Goal: Consume media (video, audio)

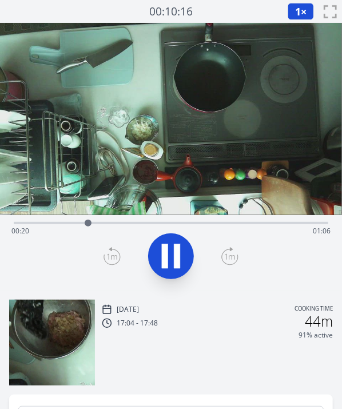
click at [261, 92] on video at bounding box center [171, 119] width 342 height 192
click at [301, 10] on span "1" at bounding box center [298, 12] width 6 height 14
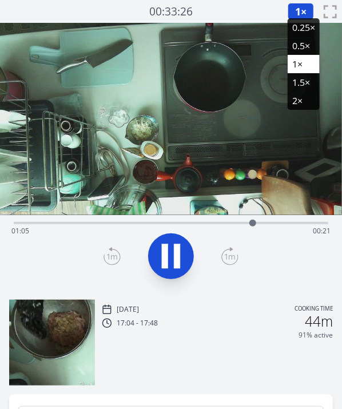
click at [298, 81] on li "1.5×" at bounding box center [304, 82] width 32 height 18
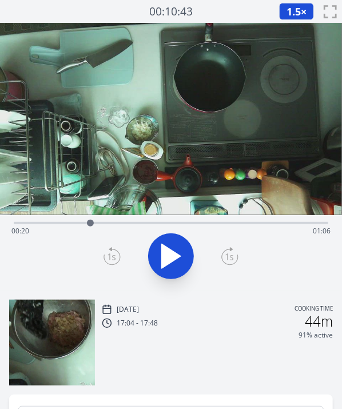
drag, startPoint x: 284, startPoint y: 221, endPoint x: 200, endPoint y: 223, distance: 84.2
click at [94, 223] on div at bounding box center [90, 223] width 7 height 7
drag, startPoint x: 209, startPoint y: 223, endPoint x: 269, endPoint y: 218, distance: 60.4
click at [177, 218] on div at bounding box center [168, 223] width 17 height 17
click at [170, 254] on icon at bounding box center [171, 256] width 32 height 32
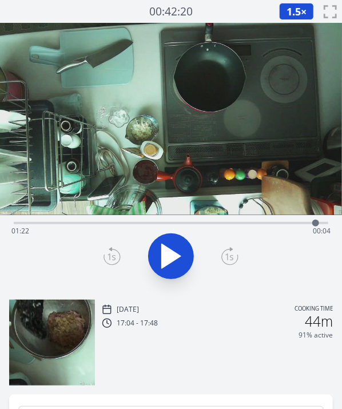
click at [118, 222] on div "Time elapsed: 01:22 Time remaining: 00:04" at bounding box center [170, 231] width 319 height 18
drag, startPoint x: 118, startPoint y: 222, endPoint x: 145, endPoint y: 224, distance: 26.4
click at [145, 224] on div at bounding box center [143, 223] width 7 height 7
drag, startPoint x: 260, startPoint y: 152, endPoint x: 271, endPoint y: 83, distance: 70.0
click at [271, 83] on video at bounding box center [171, 119] width 342 height 192
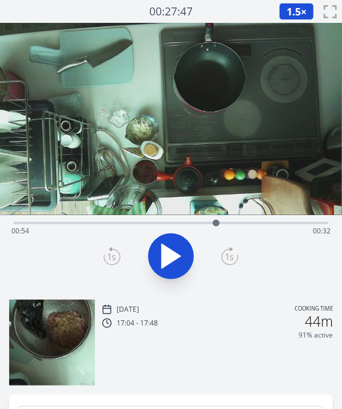
drag, startPoint x: 144, startPoint y: 224, endPoint x: 217, endPoint y: 220, distance: 72.8
click at [217, 220] on div at bounding box center [216, 223] width 7 height 7
drag, startPoint x: 217, startPoint y: 220, endPoint x: 249, endPoint y: 222, distance: 32.1
click at [243, 222] on div at bounding box center [239, 223] width 7 height 7
click at [169, 196] on video at bounding box center [171, 119] width 342 height 192
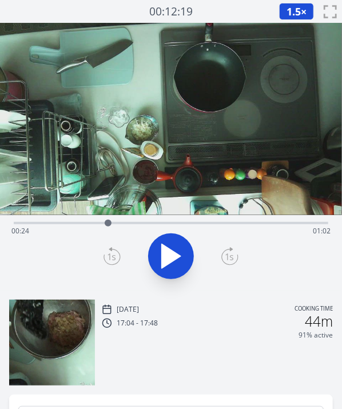
drag, startPoint x: 244, startPoint y: 223, endPoint x: 110, endPoint y: 225, distance: 133.4
click at [110, 225] on div at bounding box center [108, 223] width 17 height 17
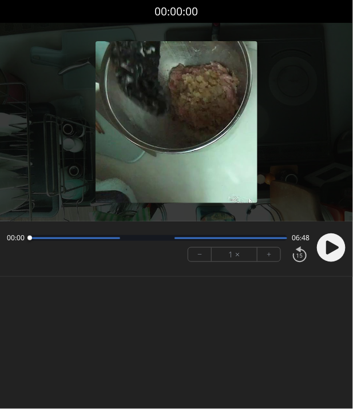
click at [330, 248] on icon at bounding box center [332, 248] width 13 height 14
click at [192, 318] on body "Discard Recording? You will not be able to recover this once discarded. Cancel …" at bounding box center [176, 204] width 353 height 409
click at [271, 254] on button "+" at bounding box center [269, 255] width 23 height 14
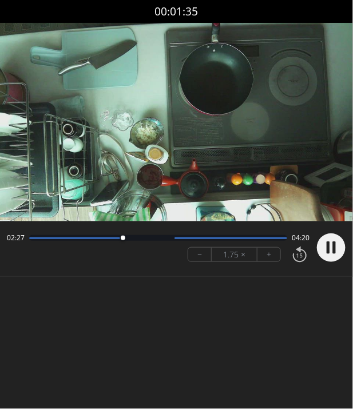
click at [264, 254] on button "+" at bounding box center [269, 255] width 23 height 14
click at [224, 307] on body "Discard Recording? You will not be able to recover this once discarded. Cancel …" at bounding box center [176, 204] width 353 height 409
click at [329, 243] on icon at bounding box center [328, 248] width 3 height 12
click at [234, 185] on video at bounding box center [176, 122] width 353 height 199
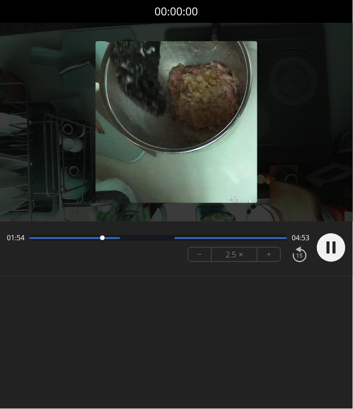
drag, startPoint x: 157, startPoint y: 234, endPoint x: 102, endPoint y: 242, distance: 55.5
click at [102, 242] on div at bounding box center [101, 238] width 15 height 15
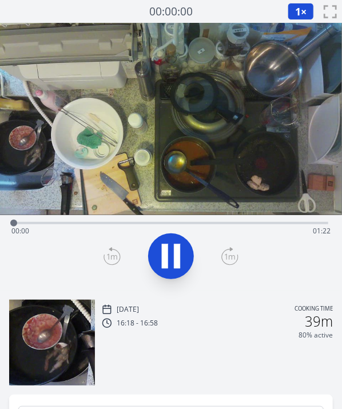
click at [171, 247] on icon at bounding box center [171, 256] width 32 height 32
drag, startPoint x: 247, startPoint y: 224, endPoint x: 147, endPoint y: 226, distance: 100.8
click at [147, 226] on div at bounding box center [150, 223] width 7 height 7
click at [302, 10] on button "1 ×" at bounding box center [301, 11] width 26 height 17
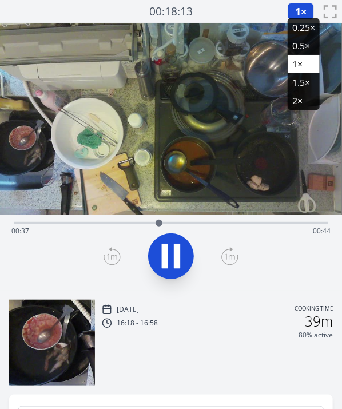
click at [298, 100] on li "2×" at bounding box center [304, 101] width 32 height 18
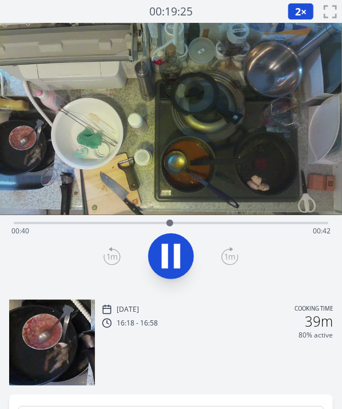
click at [166, 247] on icon at bounding box center [165, 256] width 6 height 25
click at [303, 10] on button "2 ×" at bounding box center [301, 11] width 26 height 17
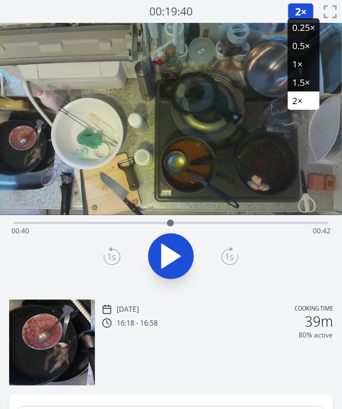
click at [300, 64] on li "1×" at bounding box center [304, 64] width 32 height 18
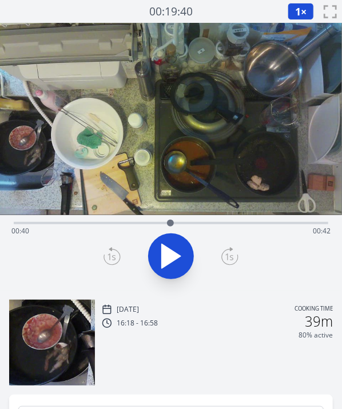
click at [179, 240] on icon at bounding box center [171, 256] width 32 height 32
click at [240, 226] on div at bounding box center [240, 223] width 7 height 7
drag, startPoint x: 250, startPoint y: 224, endPoint x: 233, endPoint y: 227, distance: 16.8
click at [233, 227] on div at bounding box center [233, 223] width 7 height 7
drag, startPoint x: 261, startPoint y: 226, endPoint x: 232, endPoint y: 231, distance: 29.2
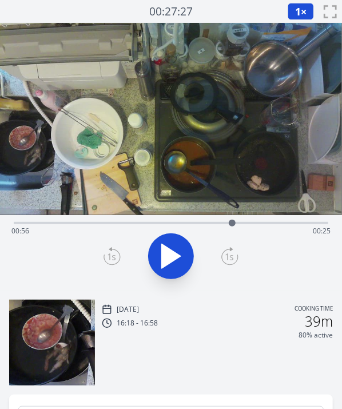
click at [232, 231] on div at bounding box center [232, 223] width 17 height 17
click at [157, 257] on icon at bounding box center [171, 256] width 32 height 32
click at [231, 223] on div at bounding box center [231, 223] width 7 height 7
click at [227, 228] on div at bounding box center [227, 223] width 17 height 17
drag, startPoint x: 234, startPoint y: 227, endPoint x: 258, endPoint y: 227, distance: 23.5
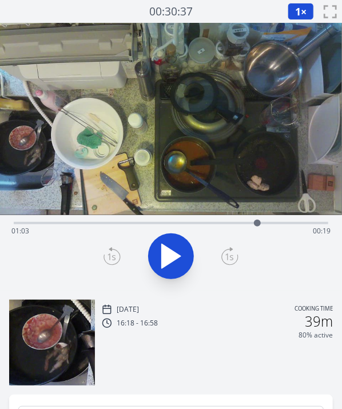
click at [258, 227] on div at bounding box center [257, 223] width 17 height 17
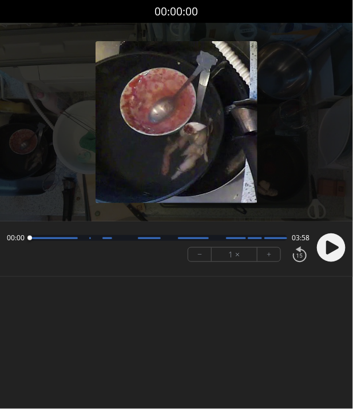
click at [325, 244] on circle at bounding box center [331, 248] width 29 height 29
click at [179, 138] on img at bounding box center [177, 122] width 162 height 162
click at [268, 254] on button "+" at bounding box center [269, 255] width 23 height 14
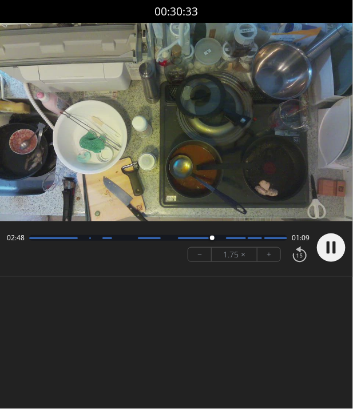
click at [228, 203] on video at bounding box center [176, 122] width 353 height 199
click at [334, 238] on circle at bounding box center [331, 248] width 29 height 29
click at [246, 192] on video at bounding box center [176, 122] width 353 height 199
drag, startPoint x: 287, startPoint y: 240, endPoint x: 177, endPoint y: 236, distance: 109.4
click at [177, 236] on div at bounding box center [177, 238] width 5 height 5
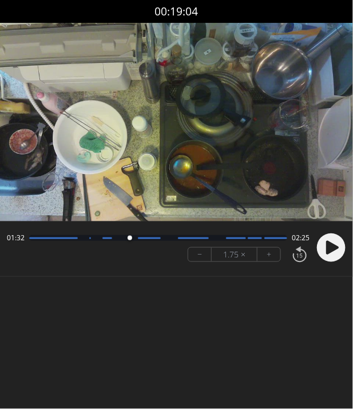
drag, startPoint x: 177, startPoint y: 236, endPoint x: 130, endPoint y: 236, distance: 47.5
click at [130, 236] on div at bounding box center [130, 238] width 5 height 5
drag, startPoint x: 130, startPoint y: 236, endPoint x: 141, endPoint y: 236, distance: 10.9
click at [141, 236] on div at bounding box center [140, 238] width 5 height 5
drag, startPoint x: 141, startPoint y: 236, endPoint x: 156, endPoint y: 239, distance: 15.3
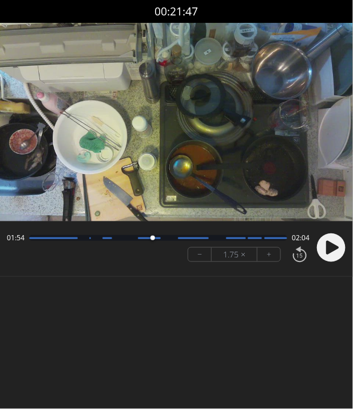
click at [155, 239] on div at bounding box center [153, 238] width 5 height 5
click at [250, 137] on video at bounding box center [176, 122] width 353 height 199
drag, startPoint x: 156, startPoint y: 237, endPoint x: 214, endPoint y: 236, distance: 57.3
click at [214, 236] on div at bounding box center [213, 238] width 5 height 5
drag, startPoint x: 212, startPoint y: 238, endPoint x: 161, endPoint y: 236, distance: 51.0
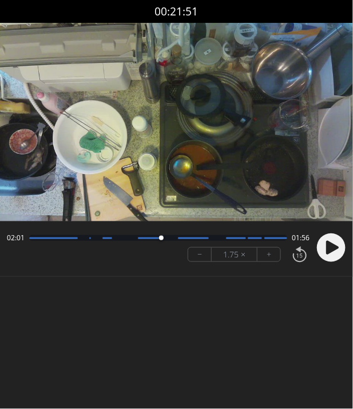
click at [161, 236] on div at bounding box center [161, 238] width 5 height 5
click at [332, 242] on circle at bounding box center [331, 248] width 29 height 29
click at [333, 235] on circle at bounding box center [331, 248] width 29 height 29
drag, startPoint x: 189, startPoint y: 237, endPoint x: 144, endPoint y: 239, distance: 45.3
click at [144, 239] on div at bounding box center [143, 238] width 15 height 15
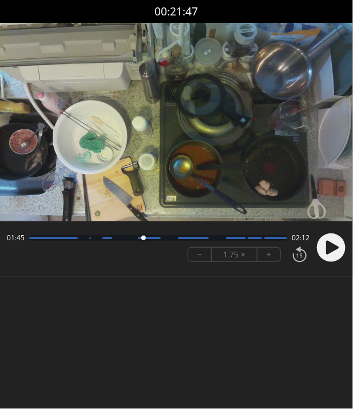
click at [240, 309] on body "Discard Recording? You will not be able to recover this once discarded. Cancel …" at bounding box center [176, 204] width 353 height 409
click at [149, 235] on div at bounding box center [143, 238] width 15 height 15
drag, startPoint x: 149, startPoint y: 235, endPoint x: 232, endPoint y: 236, distance: 83.6
click at [232, 236] on div at bounding box center [225, 238] width 15 height 15
